Goal: Information Seeking & Learning: Learn about a topic

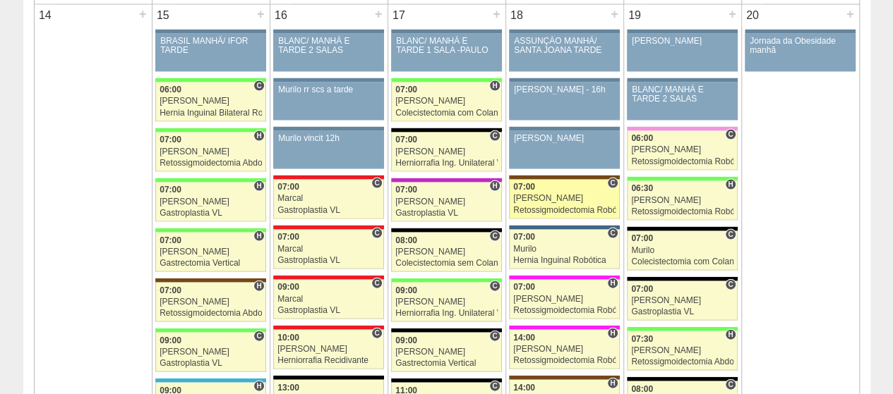
scroll to position [1411, 0]
click at [560, 196] on link "86786 Vincit C 07:00 Renato Barretto Retossigmoidectomia Robótica Hospital Sant…" at bounding box center [564, 201] width 110 height 40
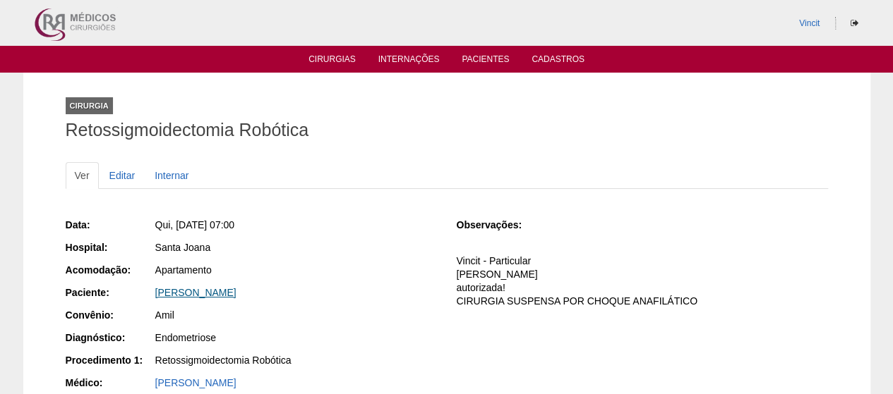
click at [204, 291] on link "[PERSON_NAME]" at bounding box center [195, 292] width 81 height 11
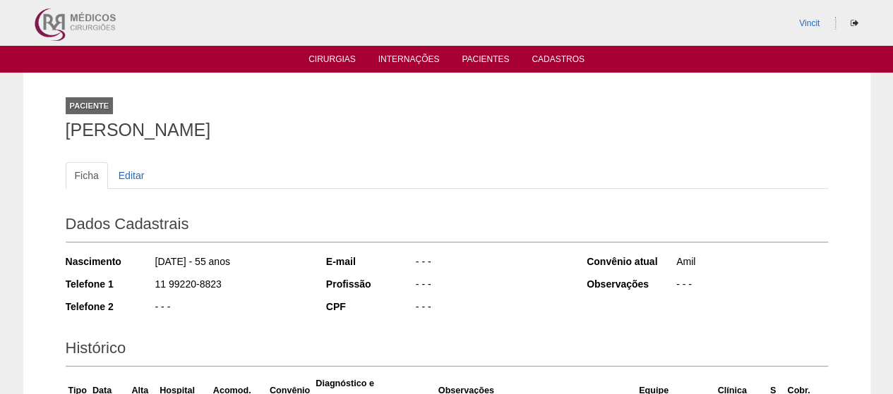
click at [388, 105] on div "Paciente MARIA ISABEL RODRIGUES SANO" at bounding box center [447, 115] width 762 height 65
drag, startPoint x: 387, startPoint y: 126, endPoint x: 42, endPoint y: 124, distance: 344.4
click at [42, 124] on div "Paciente MARIA ISABEL RODRIGUES SANO Ficha Editar Dados Cadastrais Nascimento 1…" at bounding box center [446, 354] width 847 height 563
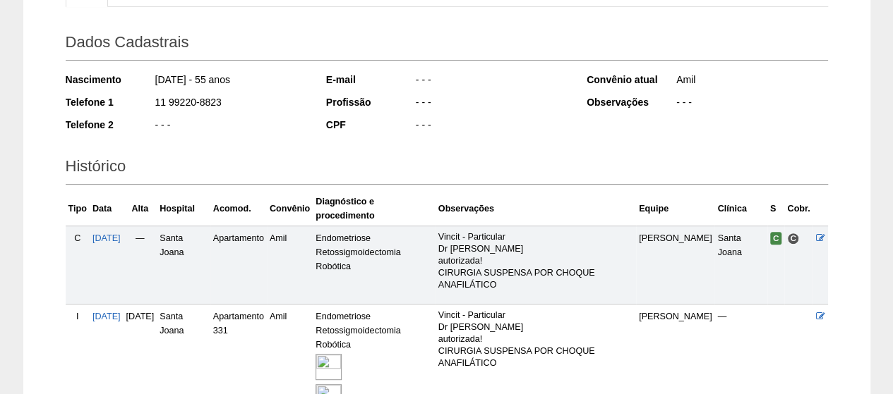
scroll to position [323, 0]
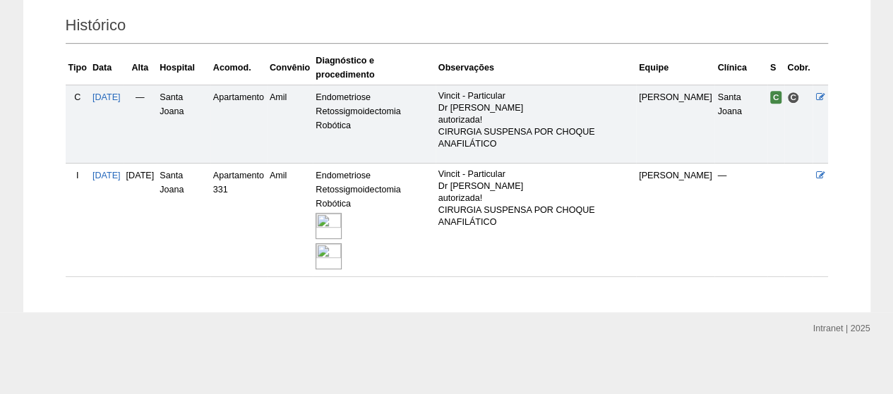
click at [342, 221] on img at bounding box center [328, 226] width 26 height 26
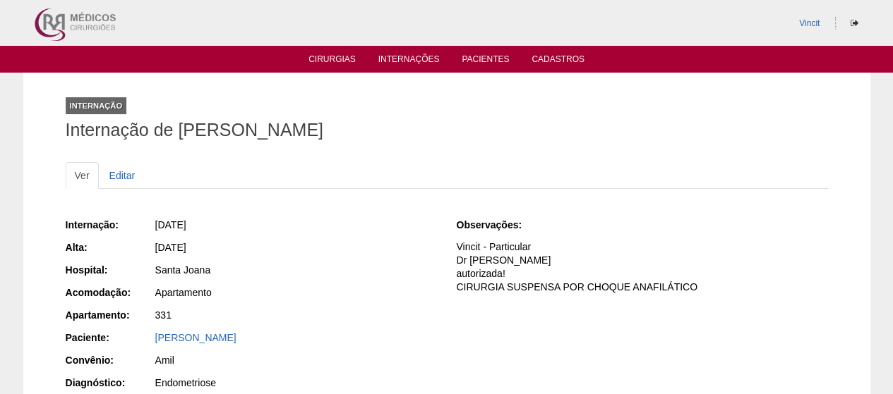
click at [532, 349] on div "Internação: [DATE] [GEOGRAPHIC_DATA]: [DATE] Hospital: [GEOGRAPHIC_DATA] Acomod…" at bounding box center [447, 339] width 762 height 253
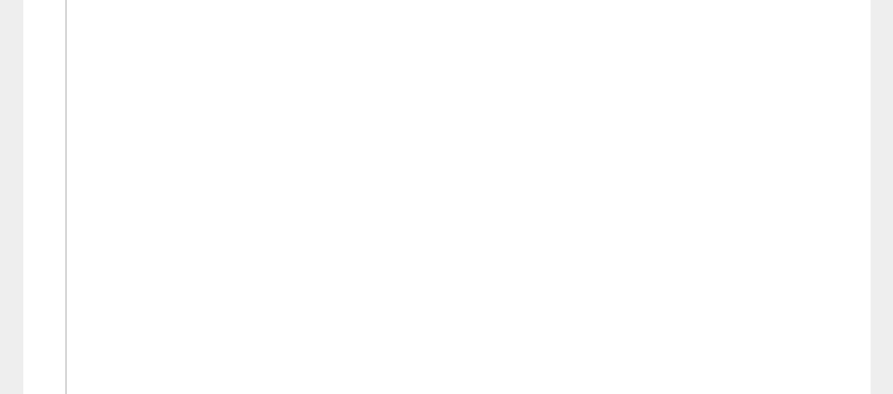
scroll to position [1225, 0]
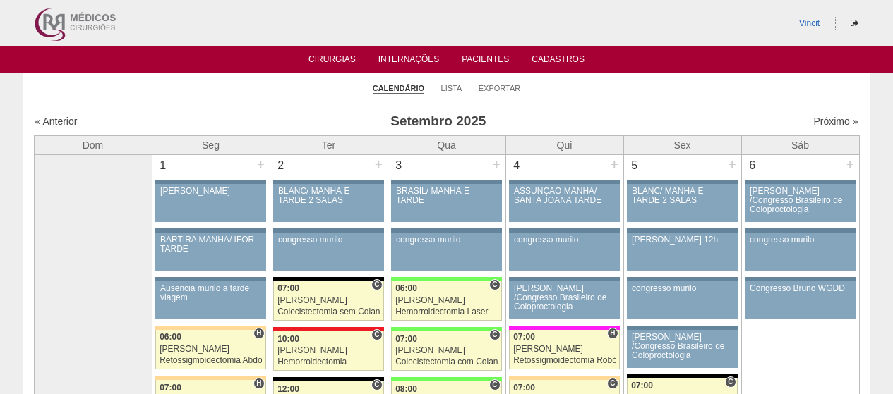
scroll to position [1407, 0]
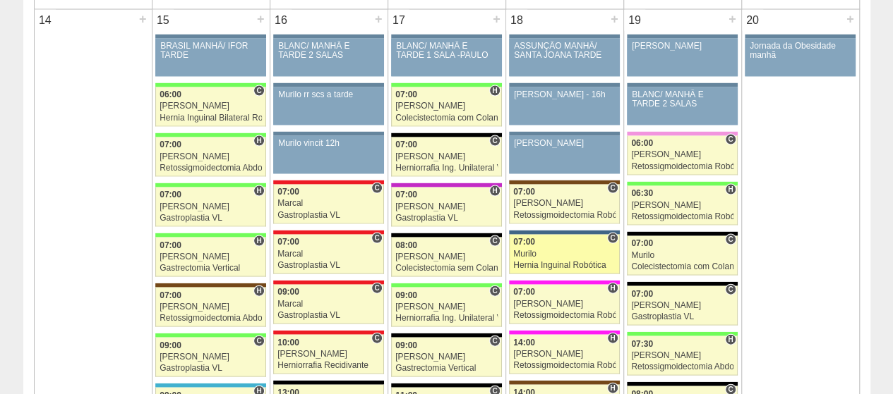
click at [563, 250] on div "Murilo" at bounding box center [564, 254] width 102 height 9
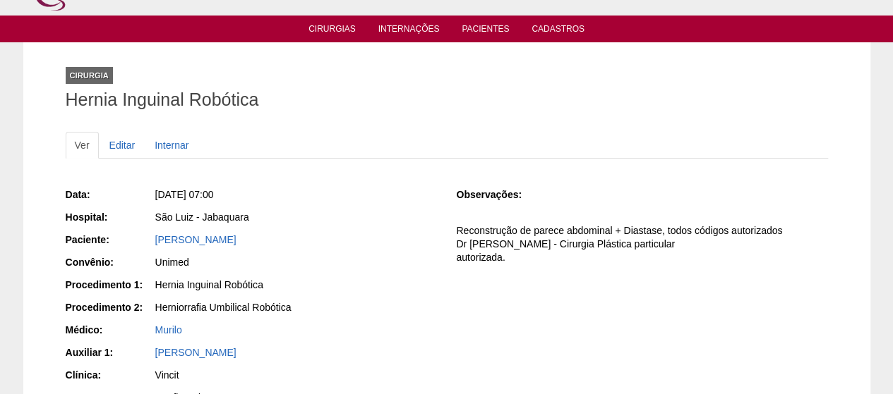
scroll to position [71, 0]
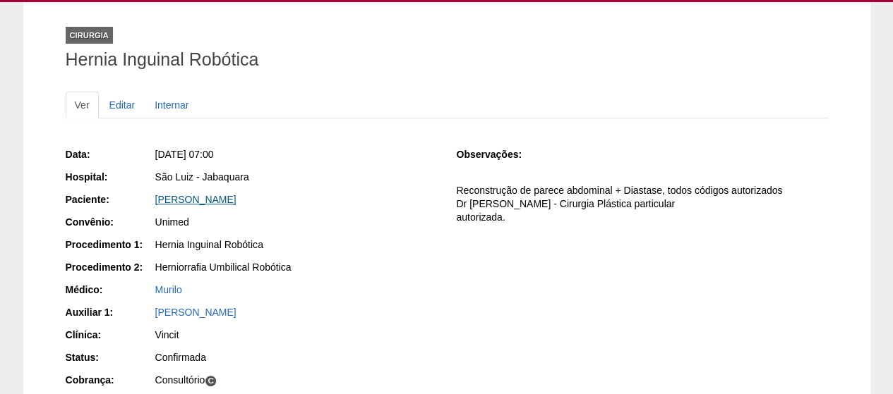
click at [212, 198] on link "[PERSON_NAME]" at bounding box center [195, 199] width 81 height 11
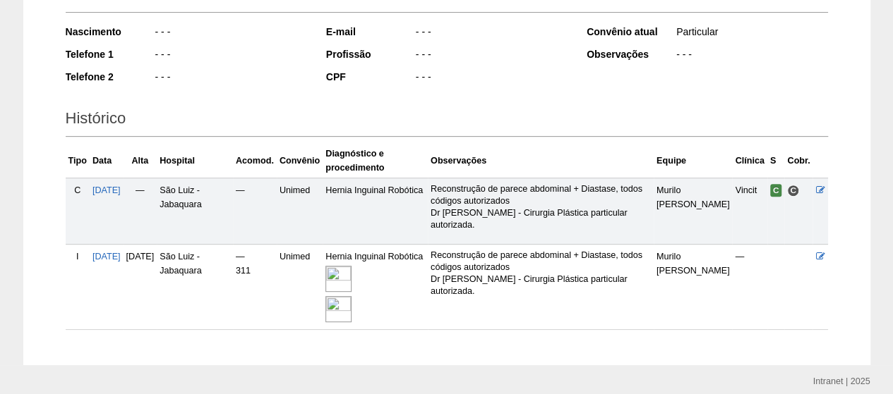
scroll to position [284, 0]
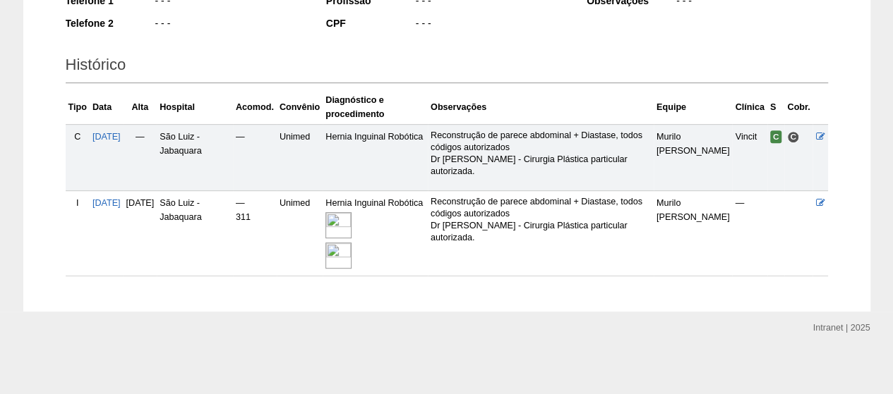
click at [351, 225] on img at bounding box center [338, 225] width 26 height 26
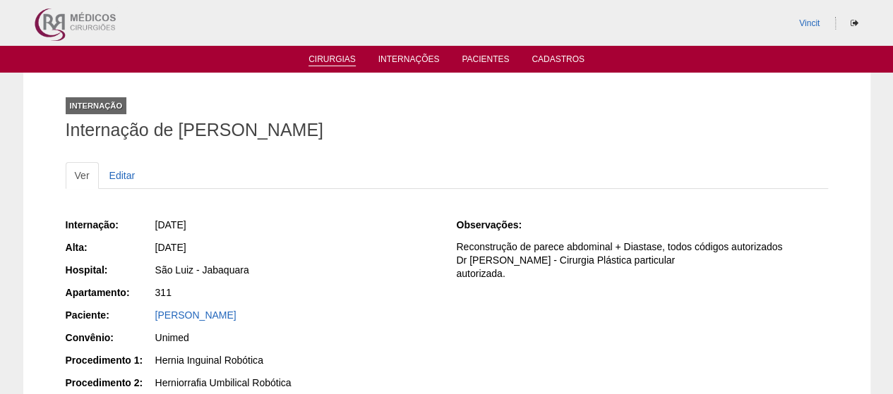
click at [336, 62] on link "Cirurgias" at bounding box center [331, 60] width 47 height 12
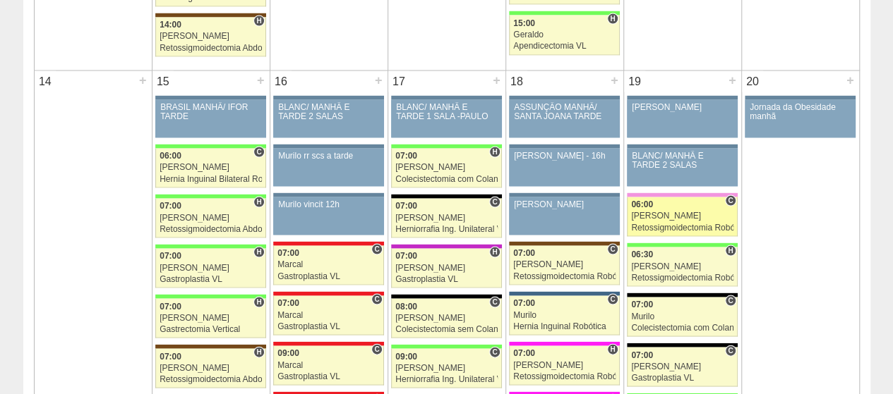
scroll to position [1341, 0]
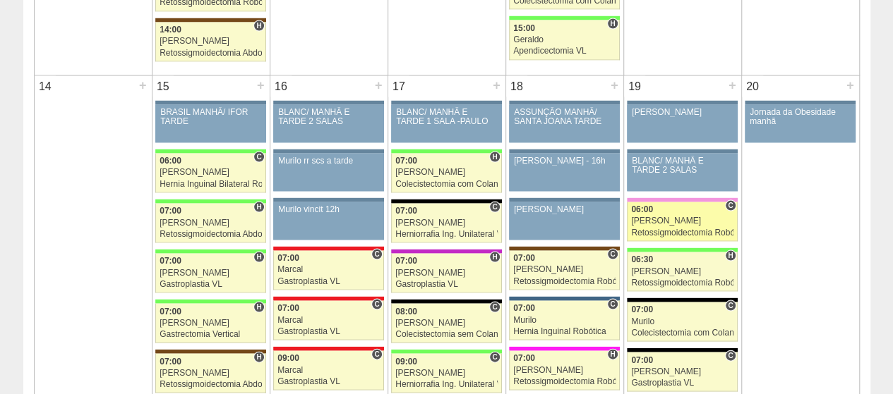
click at [680, 217] on div "[PERSON_NAME]" at bounding box center [682, 221] width 102 height 9
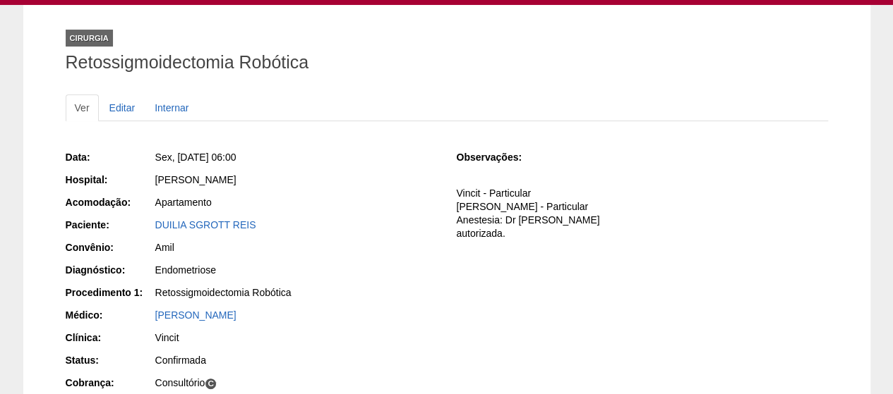
scroll to position [71, 0]
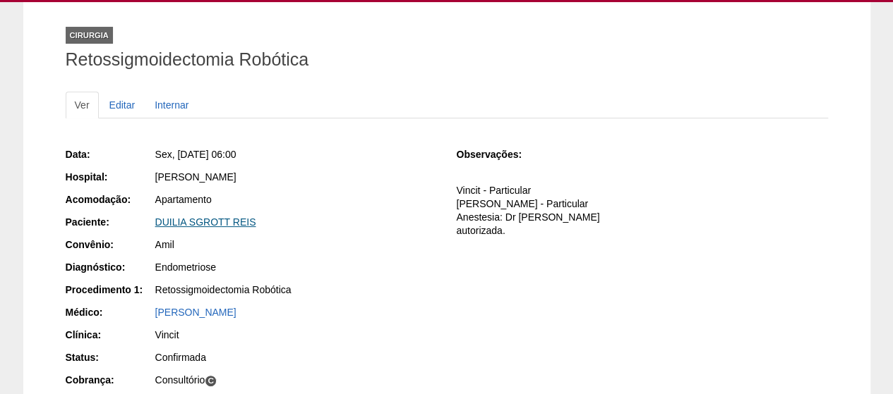
click at [219, 224] on link "DUILIA SGROTT REIS" at bounding box center [205, 222] width 101 height 11
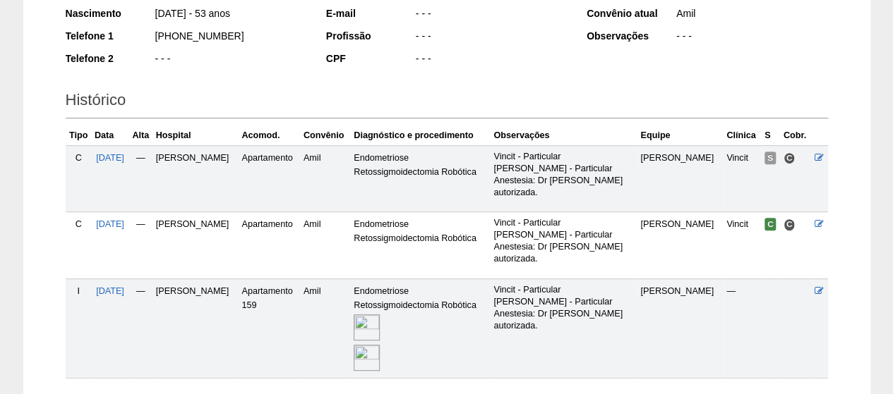
scroll to position [350, 0]
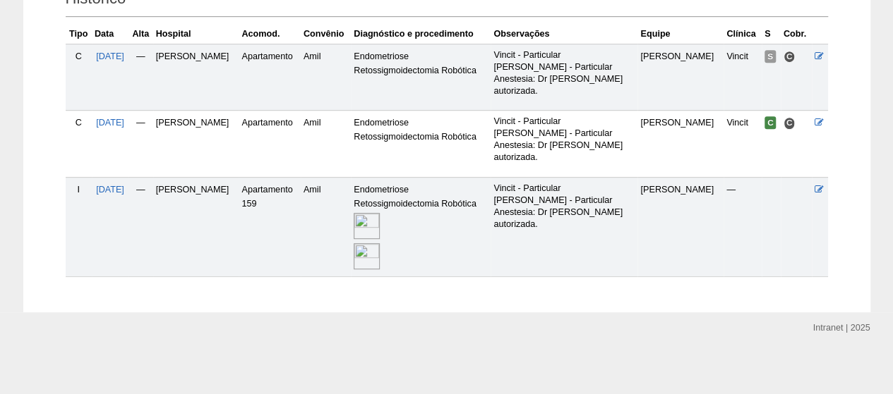
click at [380, 216] on img at bounding box center [367, 226] width 26 height 26
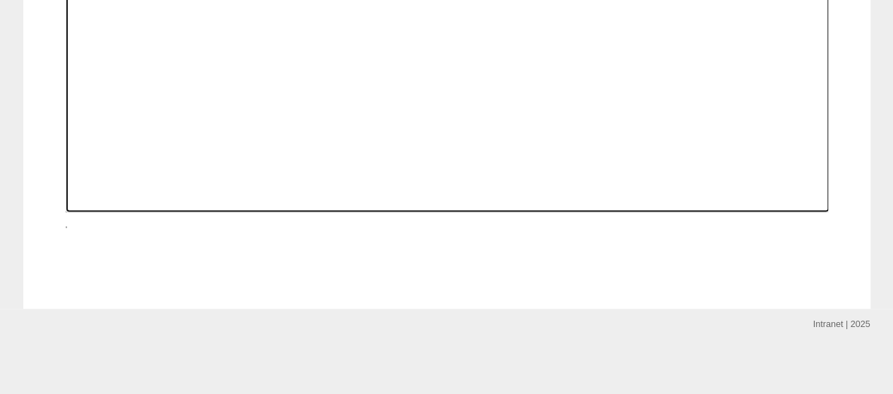
scroll to position [1341, 0]
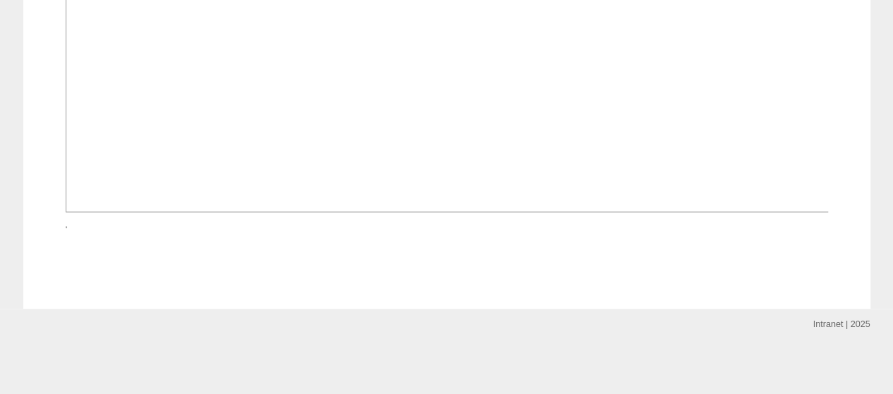
click at [67, 228] on img at bounding box center [66, 227] width 1 height 1
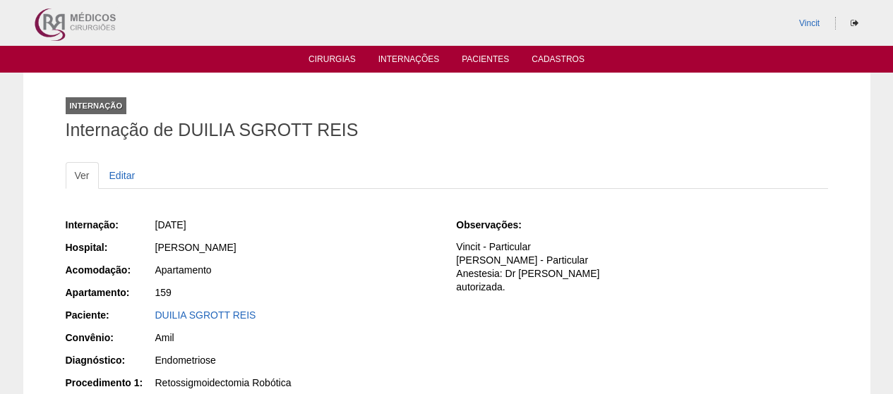
scroll to position [1341, 0]
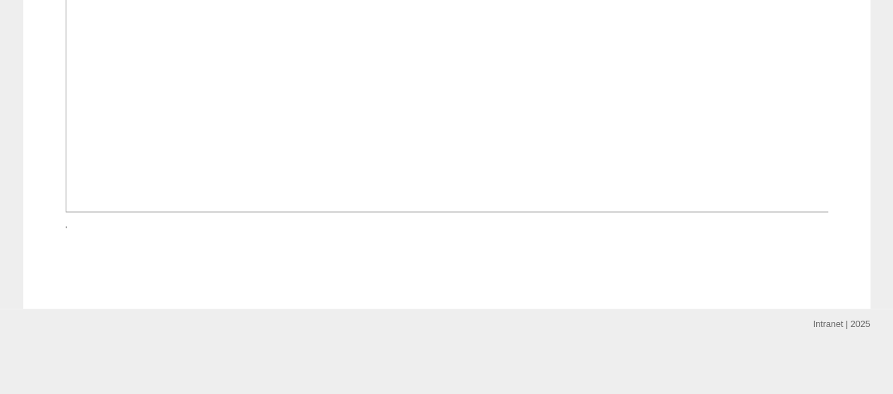
click at [783, 234] on div at bounding box center [447, 226] width 762 height 15
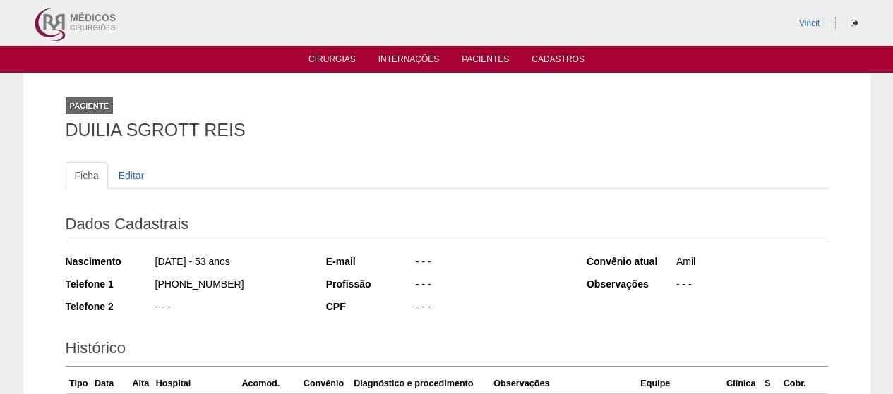
scroll to position [344, 0]
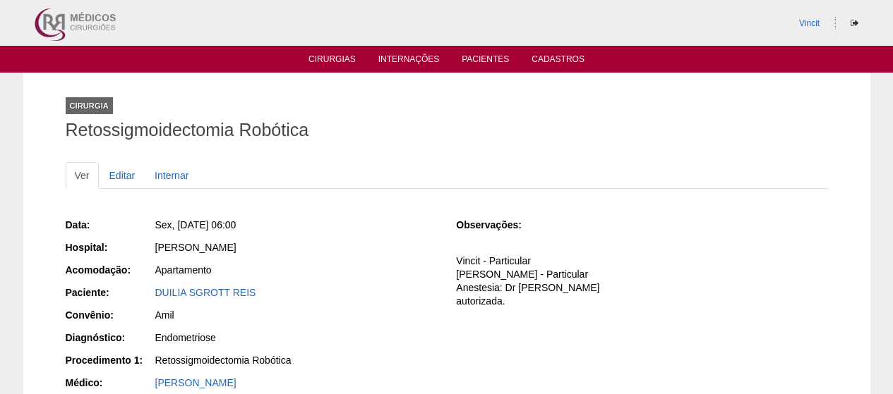
scroll to position [71, 0]
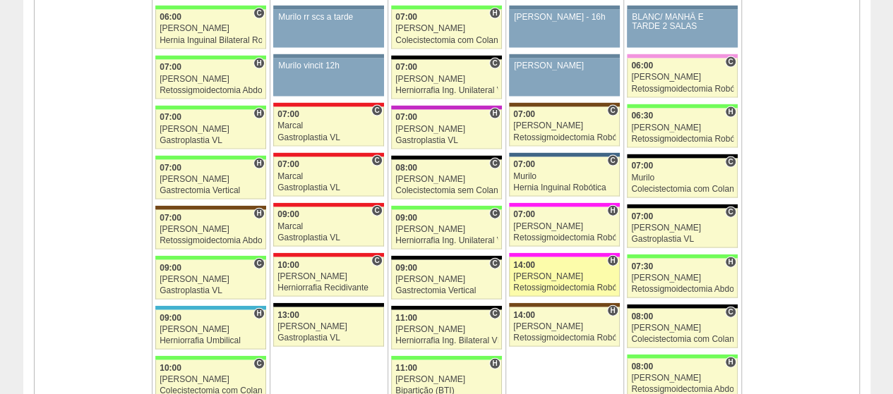
scroll to position [1482, 0]
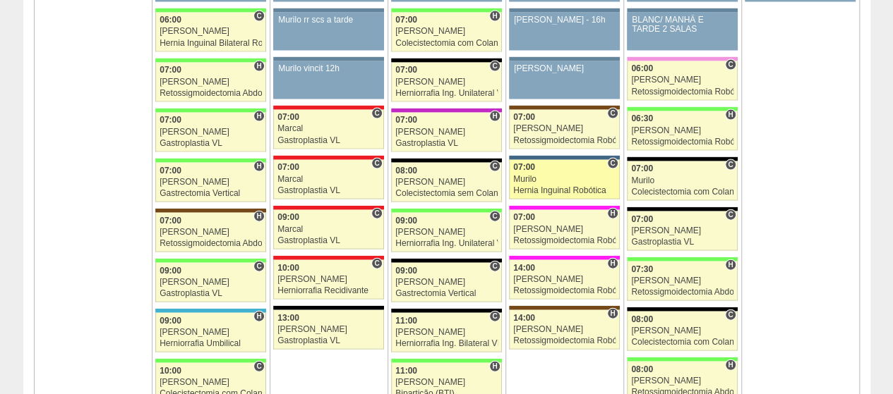
click at [542, 163] on div "07:00" at bounding box center [564, 167] width 102 height 9
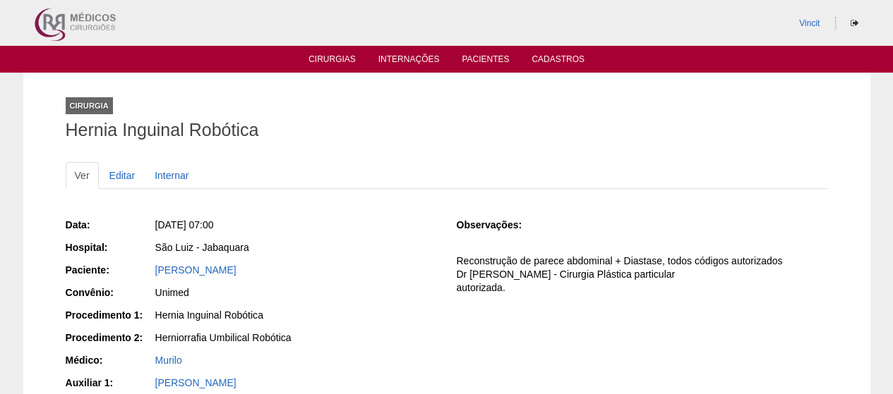
click at [219, 263] on div "[PERSON_NAME]" at bounding box center [296, 270] width 282 height 14
click at [219, 270] on link "[PERSON_NAME]" at bounding box center [195, 270] width 81 height 11
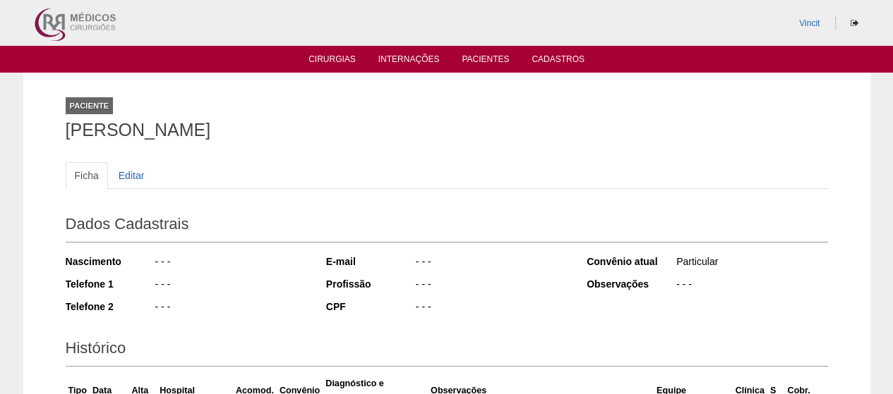
drag, startPoint x: 299, startPoint y: 146, endPoint x: 31, endPoint y: 141, distance: 267.5
click at [31, 141] on div "Paciente [PERSON_NAME] Ficha Editar Dados Cadastrais Nascimento - - - Telefone …" at bounding box center [446, 334] width 847 height 523
copy h1 "[PERSON_NAME]"
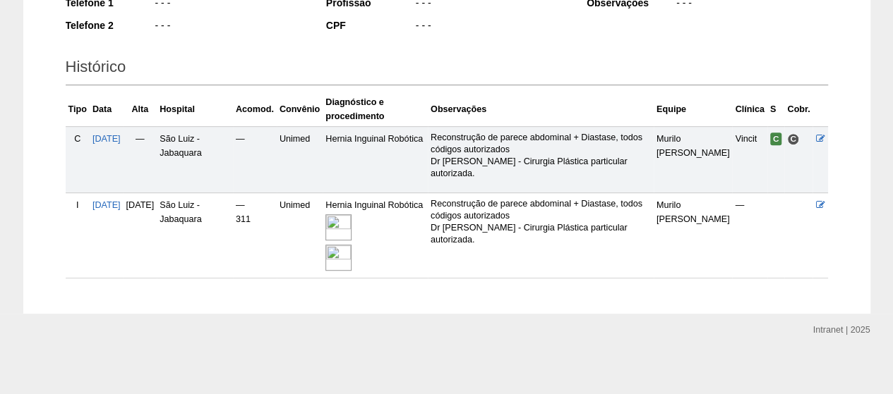
scroll to position [282, 0]
click at [351, 217] on img at bounding box center [338, 227] width 26 height 26
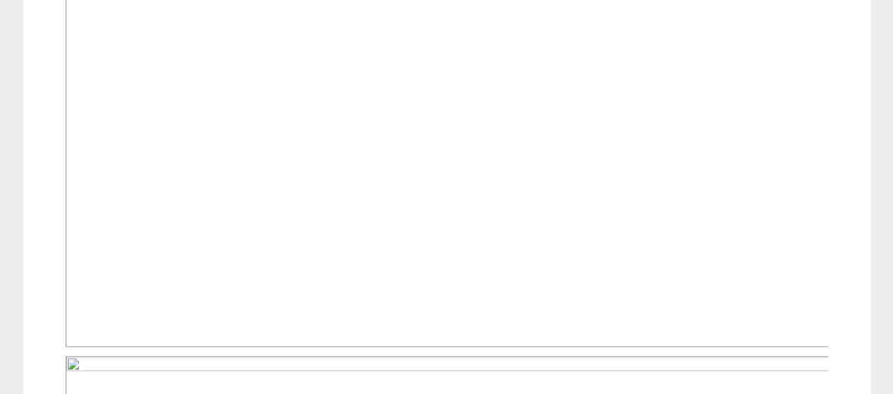
scroll to position [706, 0]
click at [838, 184] on div "Internação Internação de Eliane Silveira Guimaraes Ver Editar Internação: 18/09…" at bounding box center [446, 183] width 847 height 1633
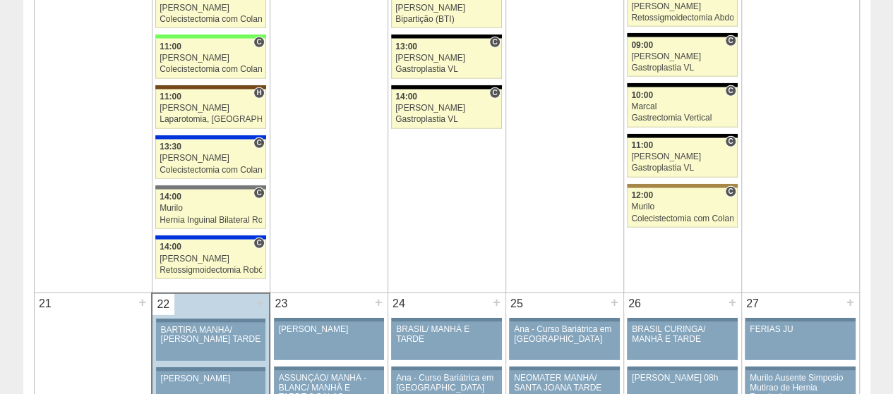
scroll to position [1835, 0]
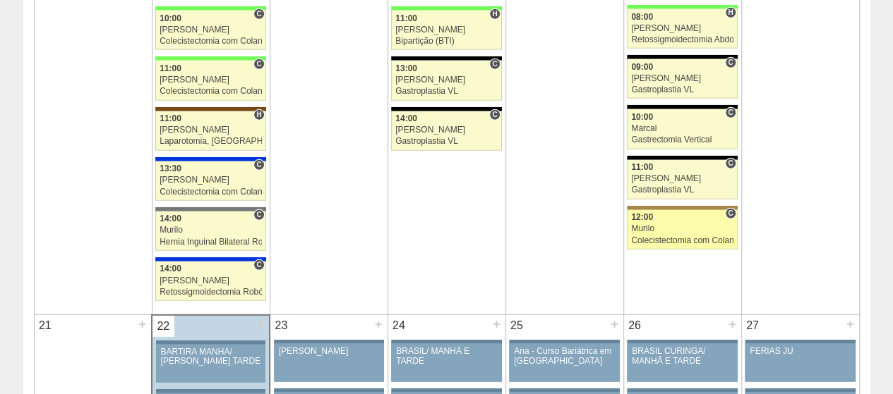
click at [664, 224] on div "Murilo" at bounding box center [682, 228] width 102 height 9
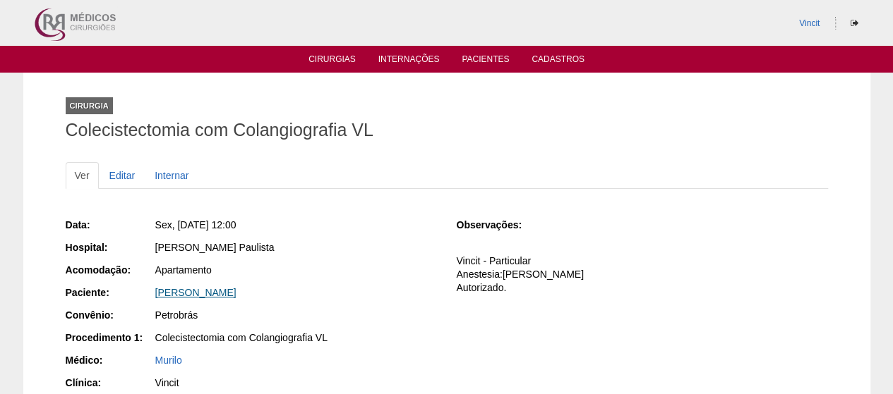
click at [236, 289] on link "[PERSON_NAME]" at bounding box center [195, 292] width 81 height 11
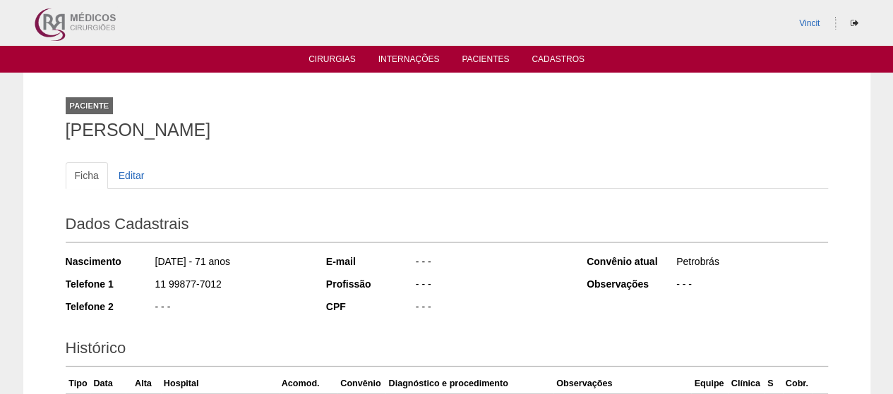
drag, startPoint x: 362, startPoint y: 120, endPoint x: 0, endPoint y: 131, distance: 362.2
click at [0, 131] on div "Paciente LINCOLN SHIODIRO ISHIKAWA Ficha Editar Dados Cadastrais Nascimento 25/…" at bounding box center [446, 321] width 893 height 497
copy h1 "[PERSON_NAME]"
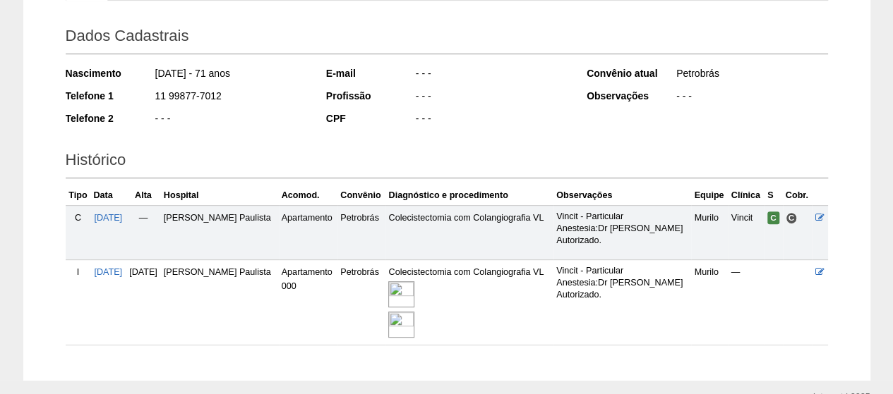
scroll to position [257, 0]
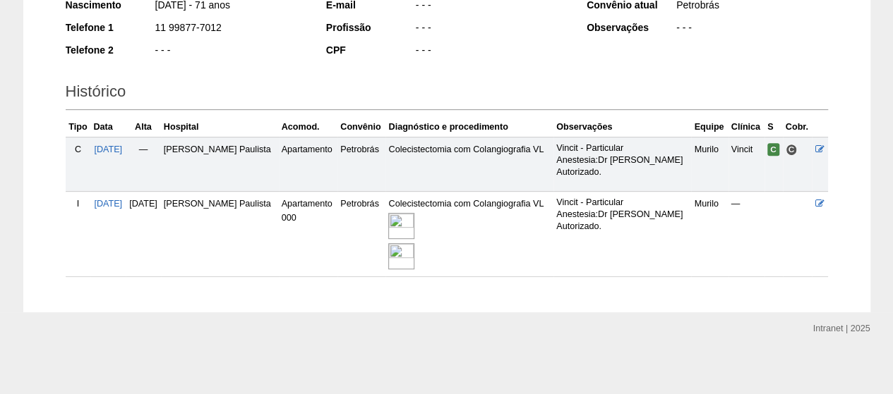
click at [414, 214] on img at bounding box center [401, 226] width 26 height 26
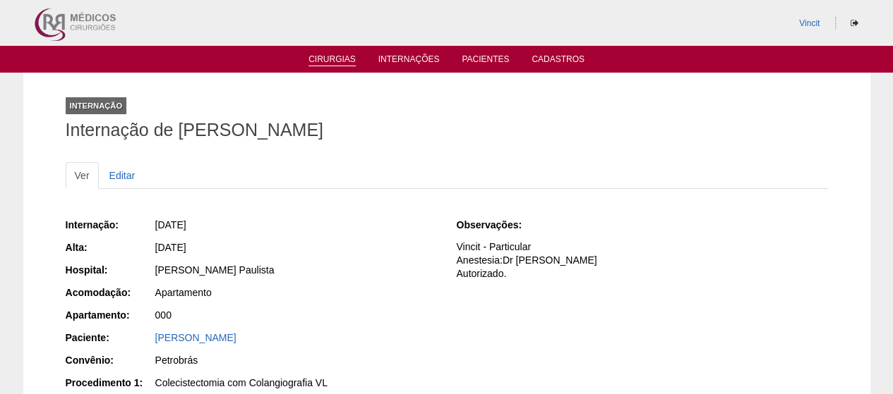
click at [327, 64] on link "Cirurgias" at bounding box center [331, 60] width 47 height 12
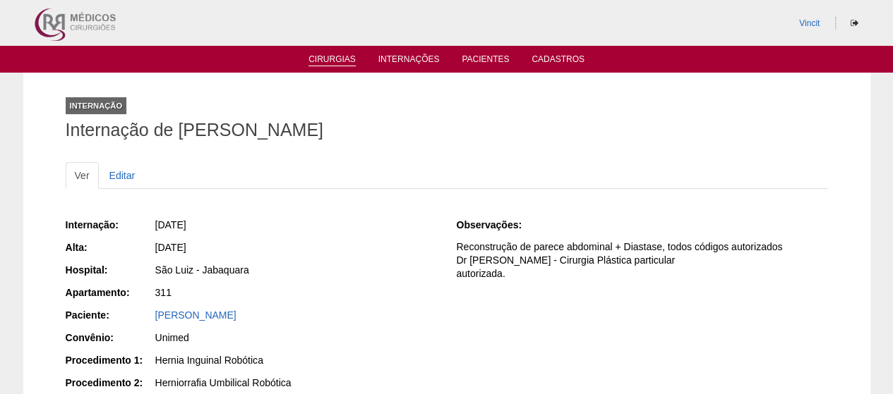
click at [318, 56] on link "Cirurgias" at bounding box center [331, 60] width 47 height 12
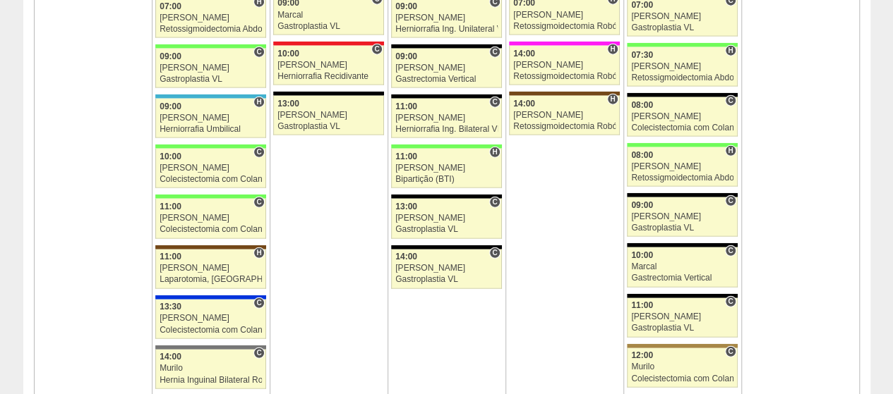
scroll to position [1694, 0]
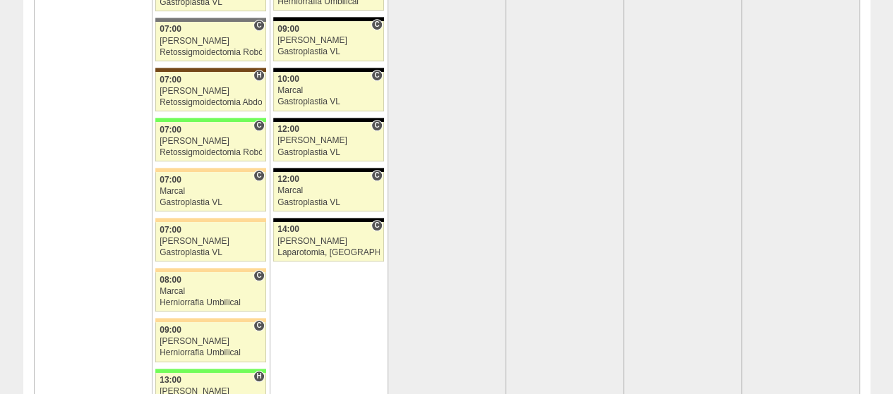
scroll to position [3317, 0]
